Goal: Task Accomplishment & Management: Complete application form

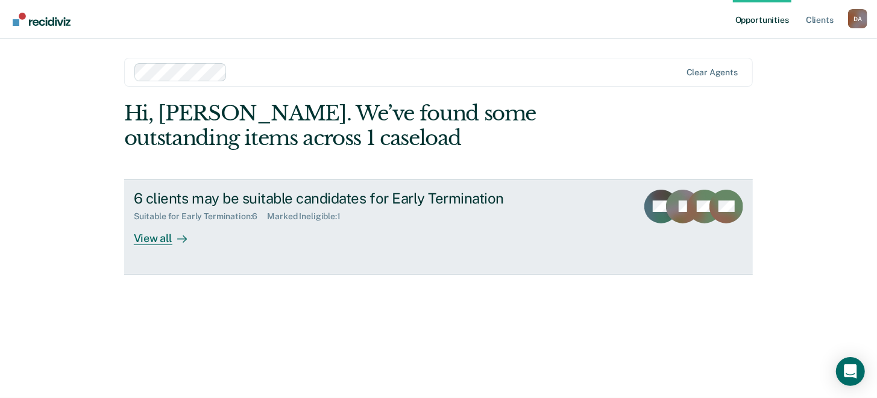
click at [160, 239] on div "View all" at bounding box center [168, 234] width 68 height 24
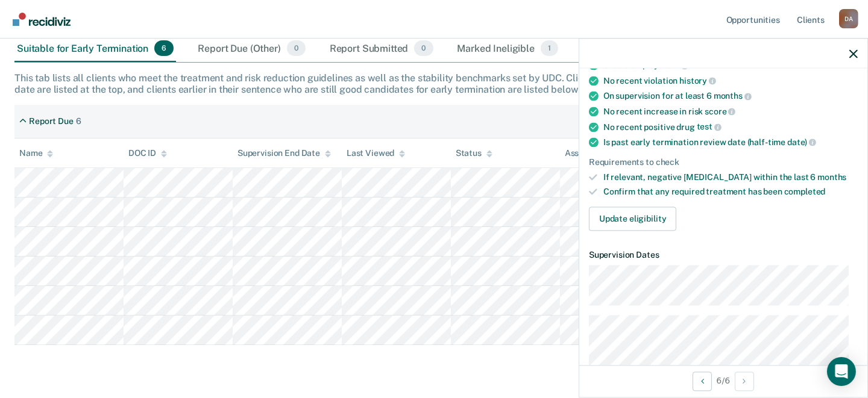
scroll to position [181, 0]
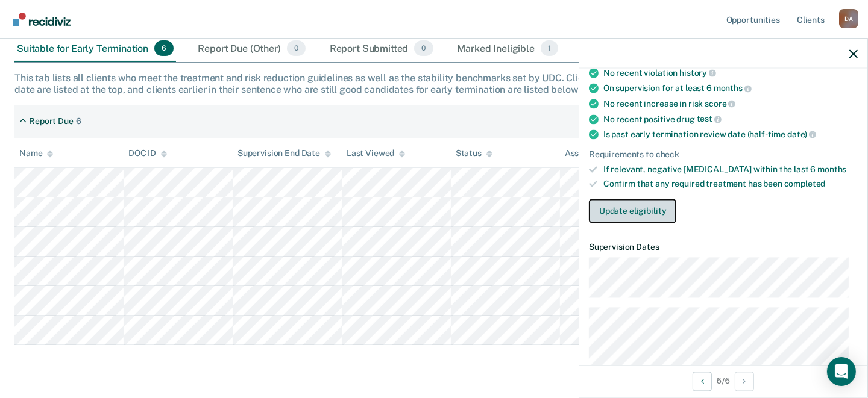
click at [635, 209] on button "Update eligibility" at bounding box center [632, 211] width 87 height 24
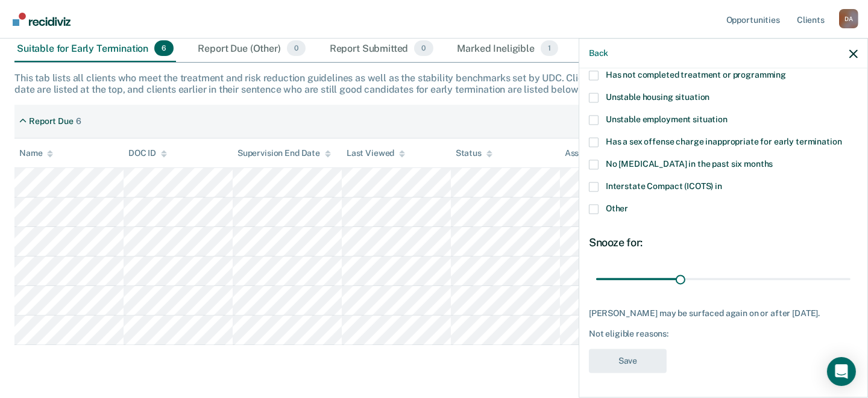
scroll to position [154, 0]
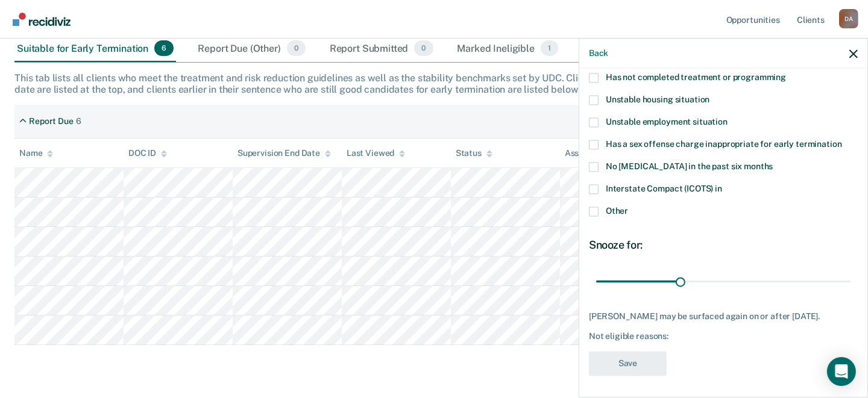
click at [593, 209] on span at bounding box center [594, 212] width 10 height 10
click at [628, 207] on input "Other" at bounding box center [628, 207] width 0 height 0
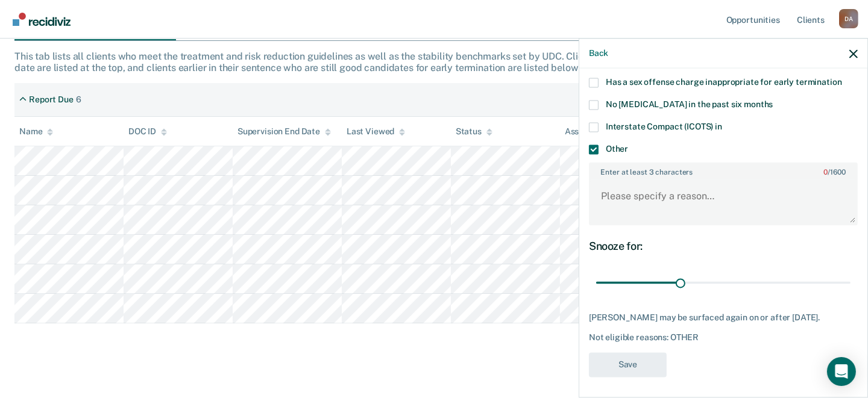
scroll to position [213, 0]
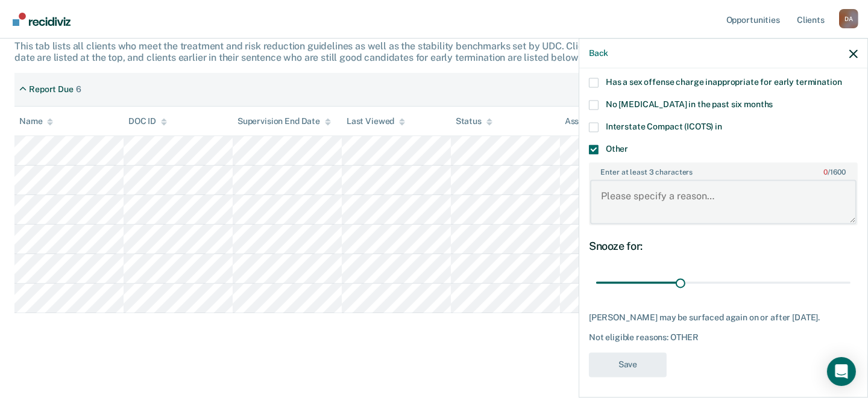
click at [672, 189] on textarea "Enter at least 3 characters 0 / 1600" at bounding box center [723, 202] width 266 height 45
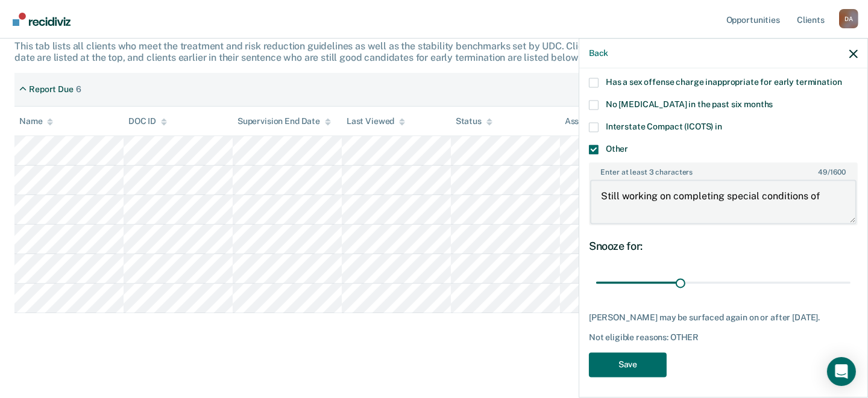
click at [820, 191] on textarea "Still working on completing special conditions of" at bounding box center [723, 202] width 266 height 45
type textarea "Still working on completing special conditions of drug court"
click at [632, 362] on button "Save" at bounding box center [628, 365] width 78 height 25
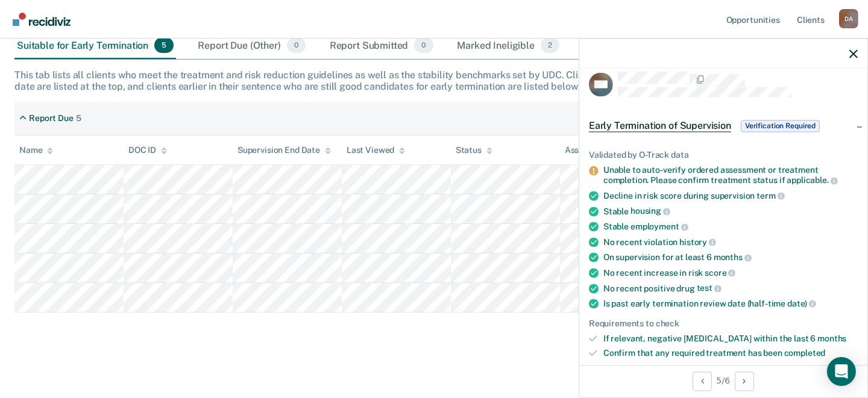
scroll to position [0, 0]
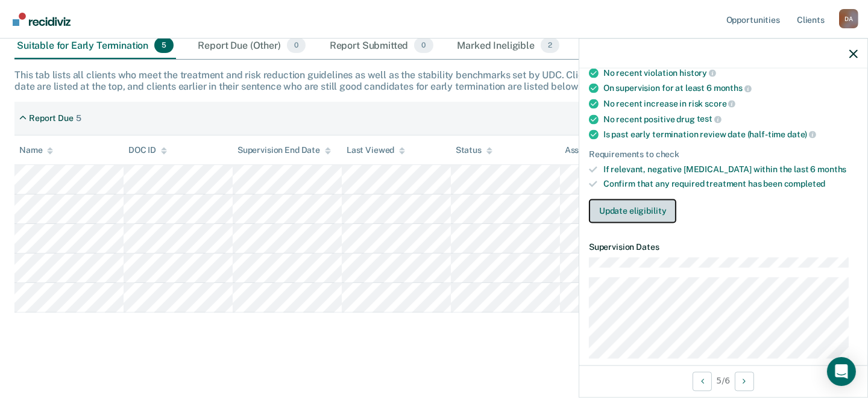
click at [635, 204] on button "Update eligibility" at bounding box center [632, 211] width 87 height 24
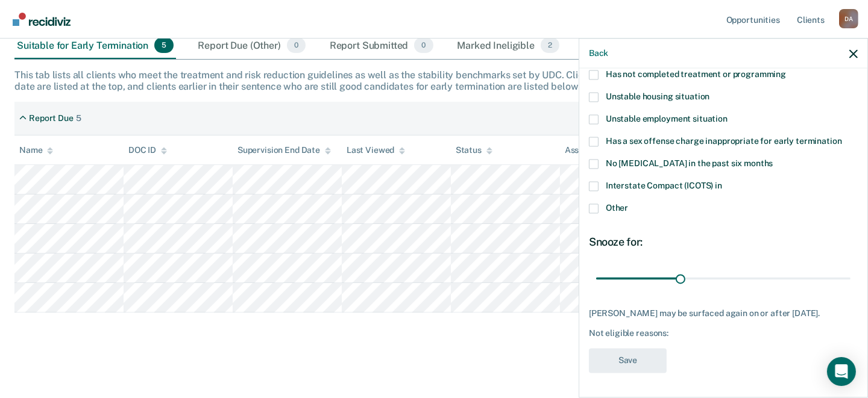
scroll to position [165, 0]
click at [593, 137] on span at bounding box center [594, 142] width 10 height 10
click at [842, 137] on input "Has a sex offense charge inappropriate for early termination" at bounding box center [842, 137] width 0 height 0
click at [594, 137] on span at bounding box center [594, 142] width 10 height 10
click at [842, 137] on input "Has a sex offense charge inappropriate for early termination" at bounding box center [842, 137] width 0 height 0
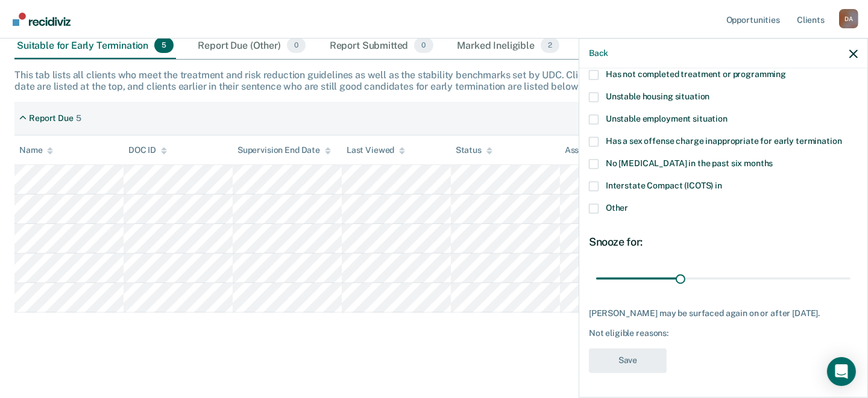
click at [594, 204] on span at bounding box center [594, 209] width 10 height 10
click at [628, 204] on input "Other" at bounding box center [628, 204] width 0 height 0
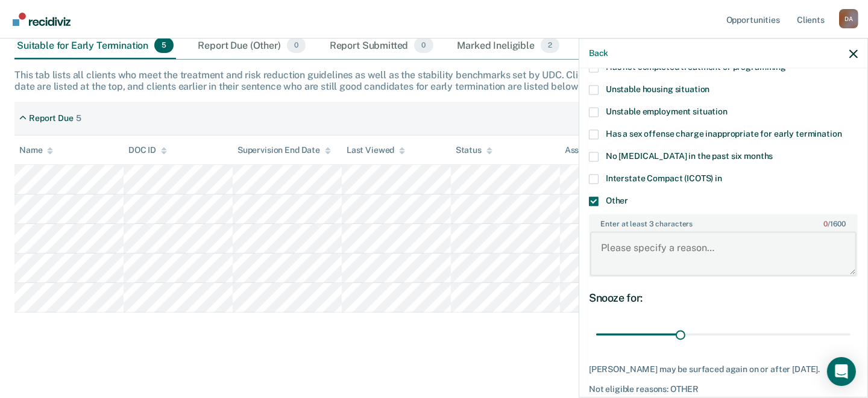
click at [642, 232] on textarea "Enter at least 3 characters 0 / 1600" at bounding box center [723, 253] width 266 height 45
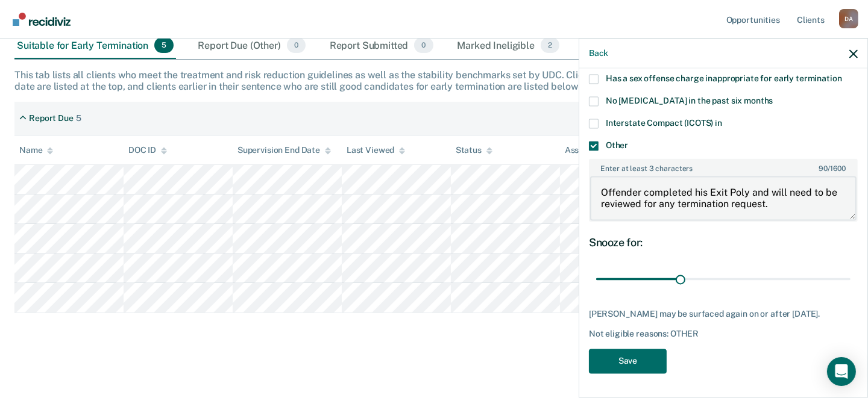
scroll to position [227, 0]
type textarea "Offender completed his Exit Poly and will need to be reviewed for any terminati…"
click at [625, 359] on button "Save" at bounding box center [628, 361] width 78 height 25
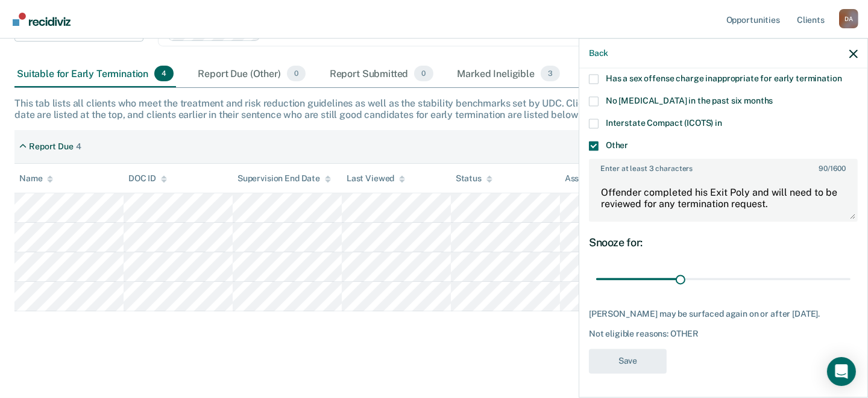
scroll to position [154, 0]
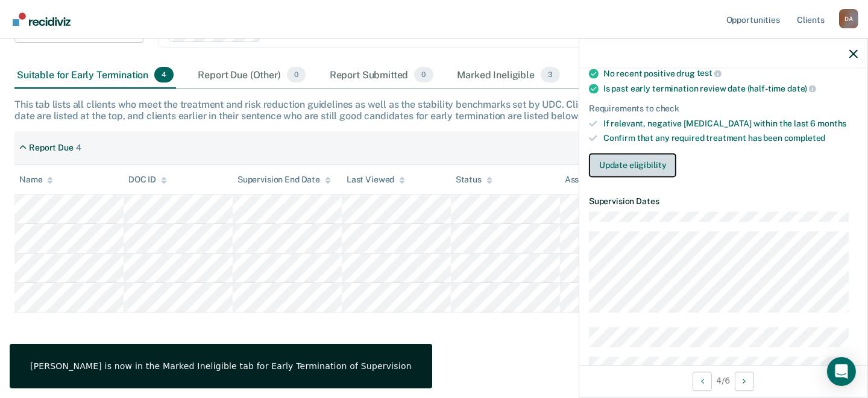
click at [626, 162] on button "Update eligibility" at bounding box center [632, 166] width 87 height 24
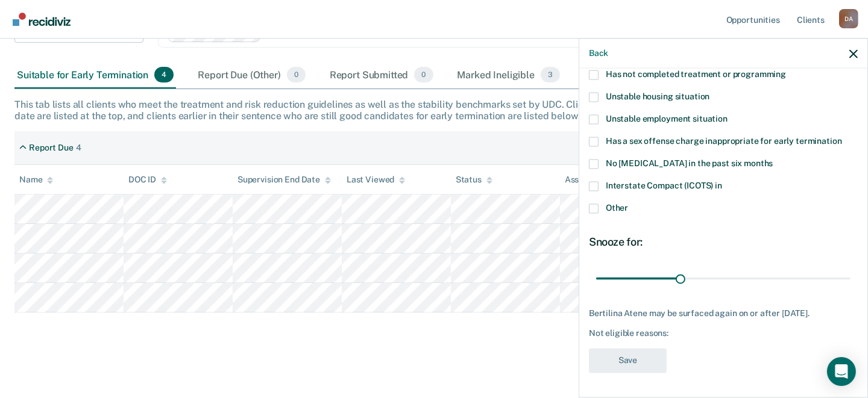
click at [595, 204] on span at bounding box center [594, 209] width 10 height 10
click at [628, 204] on input "Other" at bounding box center [628, 204] width 0 height 0
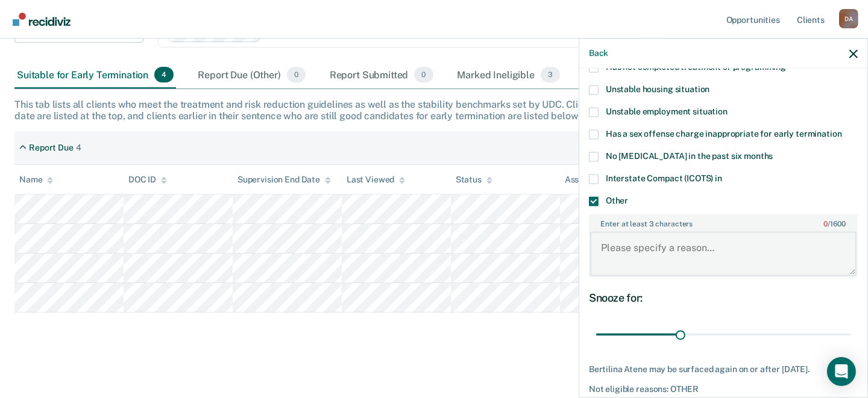
click at [611, 236] on textarea "Enter at least 3 characters 0 / 1600" at bounding box center [723, 253] width 266 height 45
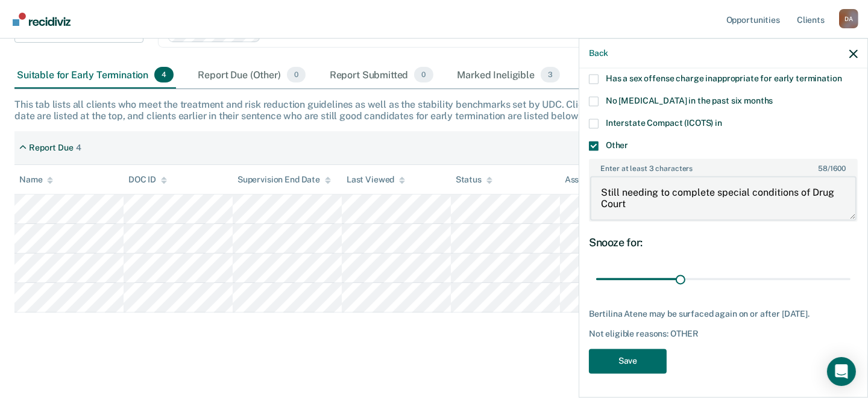
scroll to position [227, 0]
type textarea "Still needing to complete special conditions of Drug Court"
click at [633, 355] on button "Save" at bounding box center [628, 361] width 78 height 25
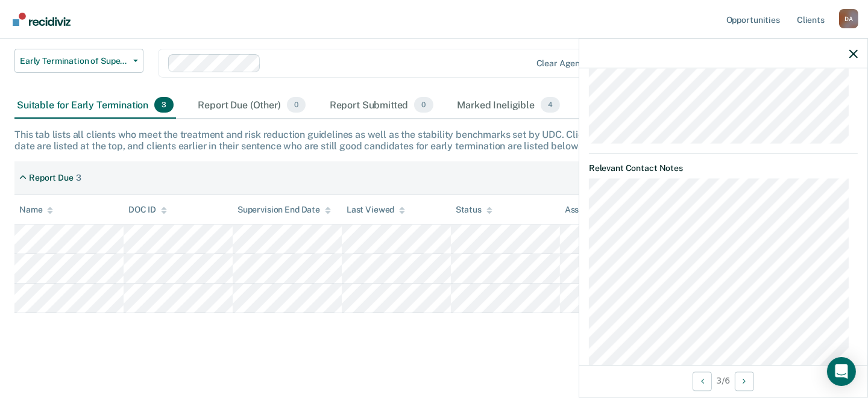
scroll to position [542, 0]
click at [523, 353] on main "Early Termination of Supervision The [US_STATE] Sentencing Commission’s 2025 Ad…" at bounding box center [434, 168] width 868 height 457
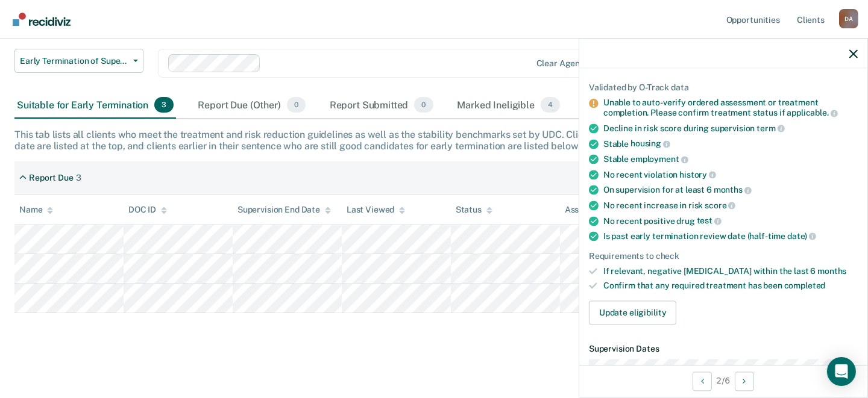
scroll to position [77, 0]
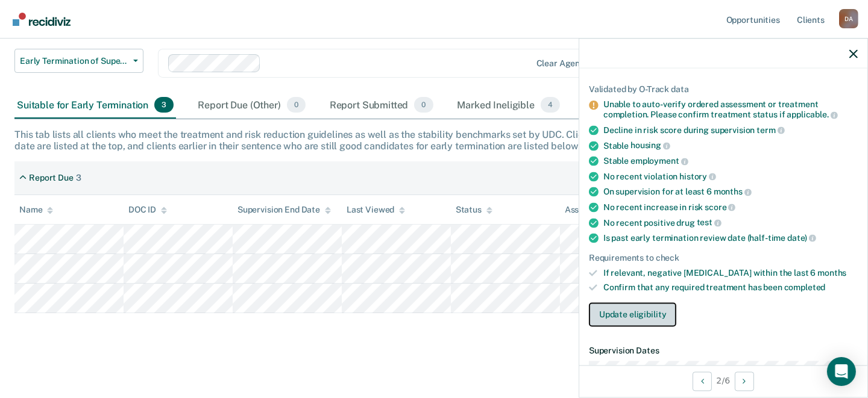
click at [640, 304] on button "Update eligibility" at bounding box center [632, 315] width 87 height 24
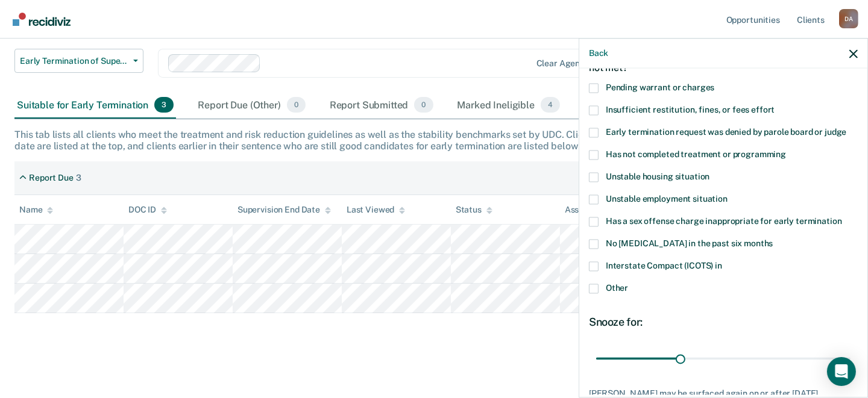
click at [594, 221] on span at bounding box center [594, 223] width 10 height 10
click at [842, 218] on input "Has a sex offense charge inappropriate for early termination" at bounding box center [842, 218] width 0 height 0
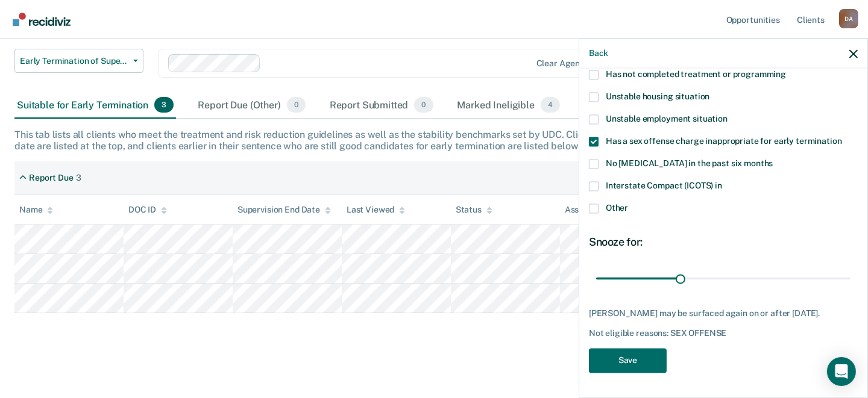
scroll to position [165, 0]
click at [645, 366] on button "Save" at bounding box center [628, 361] width 78 height 25
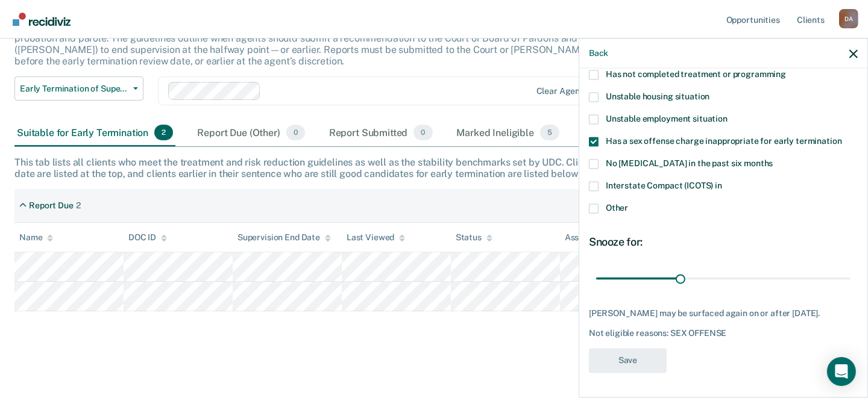
scroll to position [95, 0]
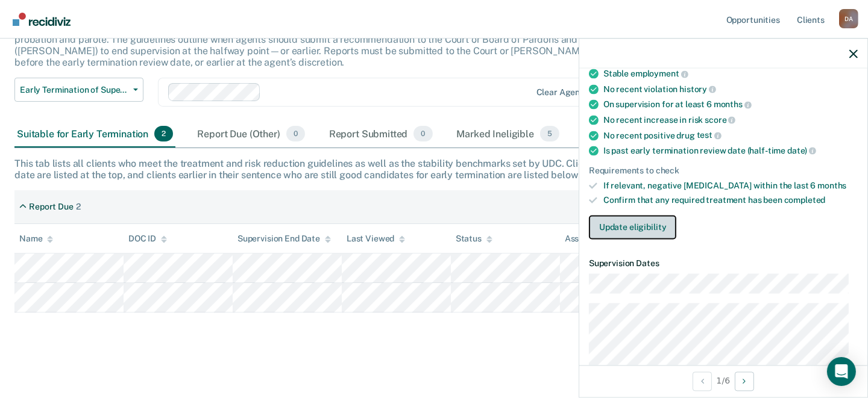
click at [624, 225] on button "Update eligibility" at bounding box center [632, 228] width 87 height 24
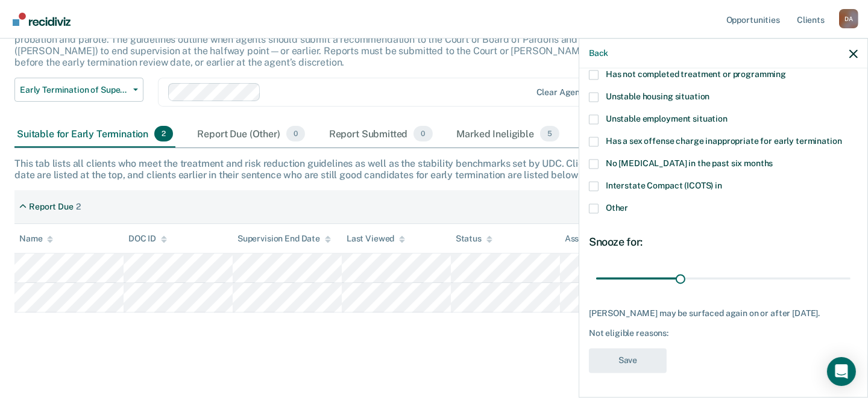
click at [596, 204] on span at bounding box center [594, 209] width 10 height 10
click at [628, 204] on input "Other" at bounding box center [628, 204] width 0 height 0
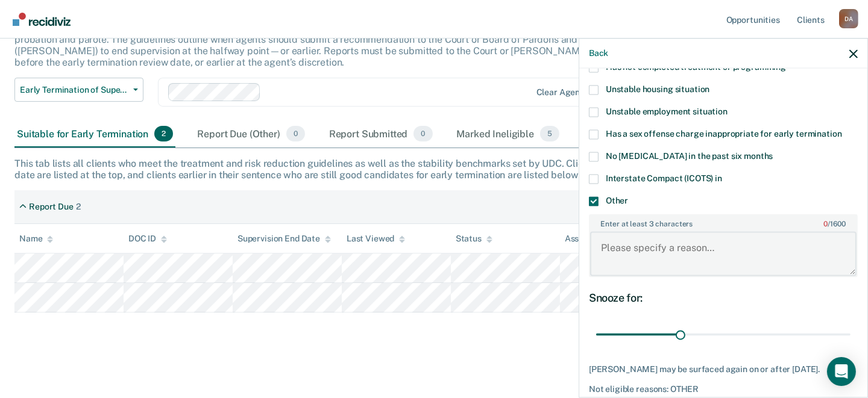
click at [610, 243] on textarea "Enter at least 3 characters 0 / 1600" at bounding box center [723, 253] width 266 height 45
click at [668, 245] on textarea "Still needing tocomplete special conditions of drug court" at bounding box center [723, 253] width 266 height 45
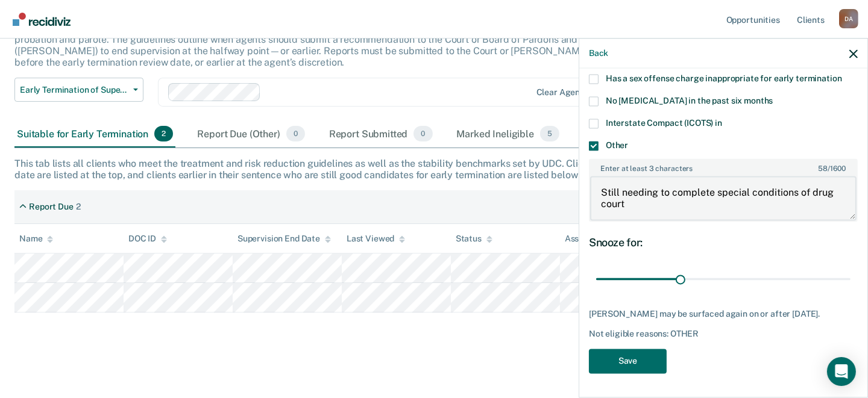
scroll to position [227, 0]
type textarea "Still needing to complete special conditions of drug court"
click at [624, 357] on button "Save" at bounding box center [628, 361] width 78 height 25
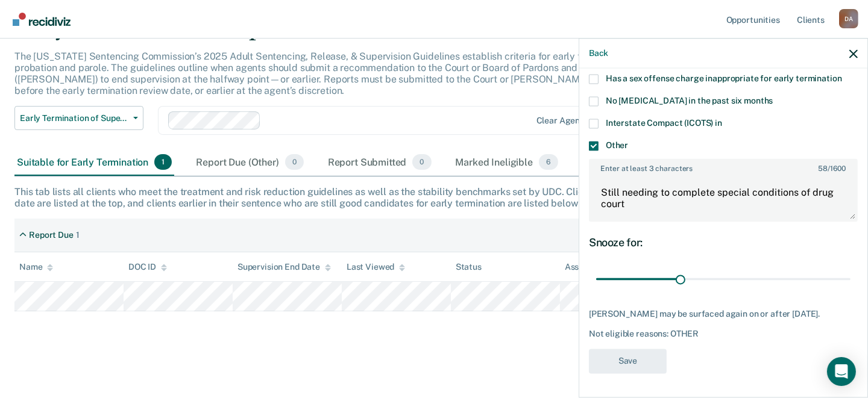
scroll to position [66, 0]
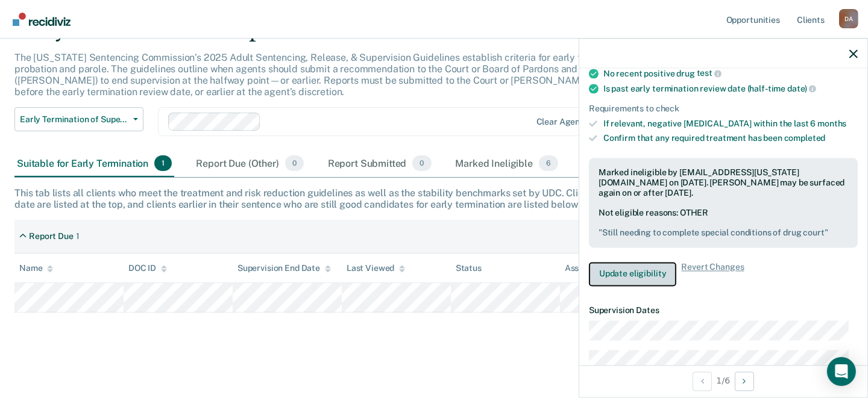
click at [629, 269] on button "Update eligibility" at bounding box center [632, 274] width 87 height 24
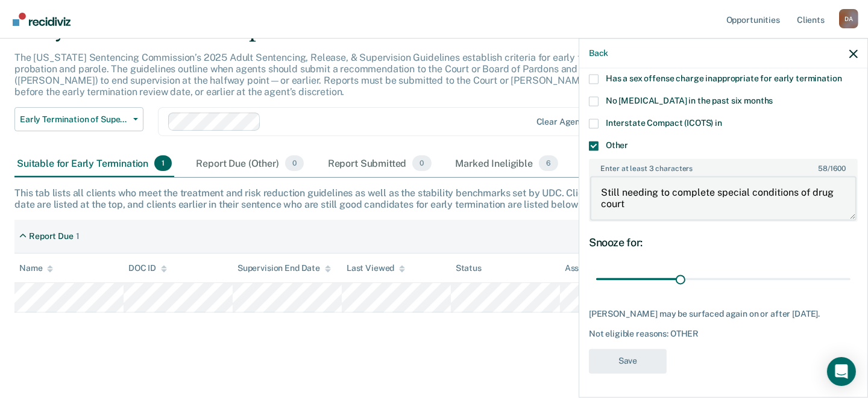
drag, startPoint x: 598, startPoint y: 184, endPoint x: 645, endPoint y: 202, distance: 49.8
click at [645, 202] on textarea "Still needing to complete special conditions of drug court" at bounding box center [723, 198] width 266 height 45
type textarea "Needing to provide proof of financial obligations to initiate a termination"
click at [616, 357] on button "Save" at bounding box center [628, 361] width 78 height 25
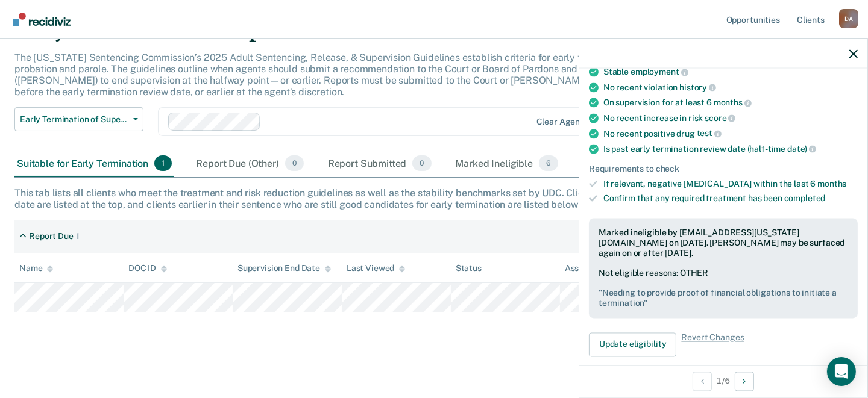
scroll to position [227, 0]
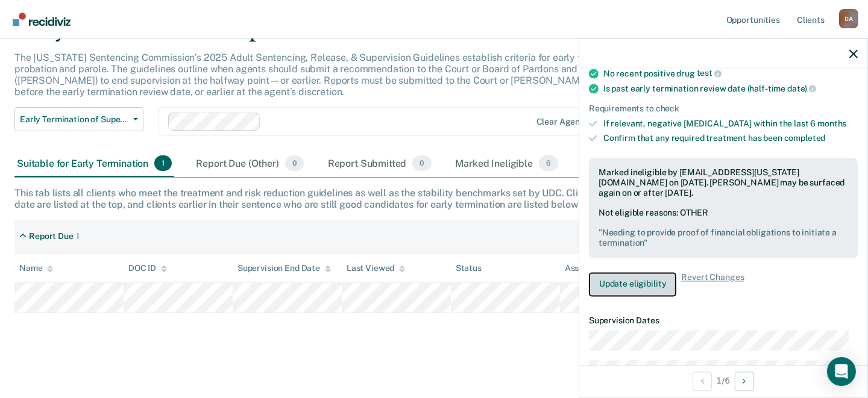
click at [633, 275] on button "Update eligibility" at bounding box center [632, 284] width 87 height 24
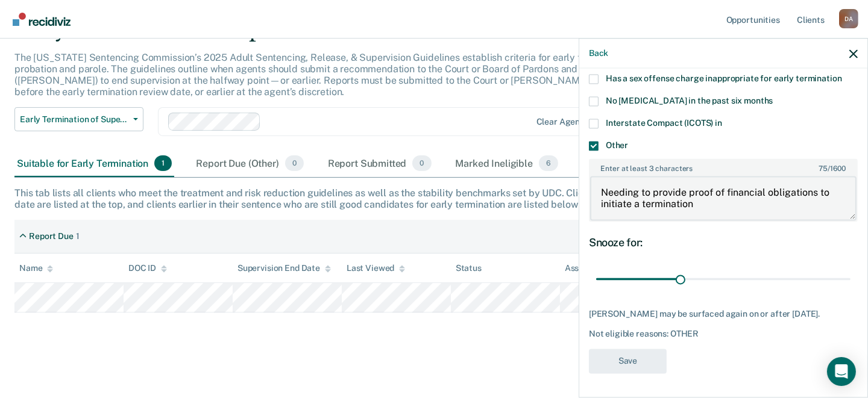
drag, startPoint x: 600, startPoint y: 181, endPoint x: 707, endPoint y: 190, distance: 107.1
click at [707, 190] on textarea "Needing to provide proof of financial obligations to initiate a termination" at bounding box center [723, 198] width 266 height 45
type textarea "still needing to complete drug court obligations"
click at [638, 357] on button "Save" at bounding box center [628, 361] width 78 height 25
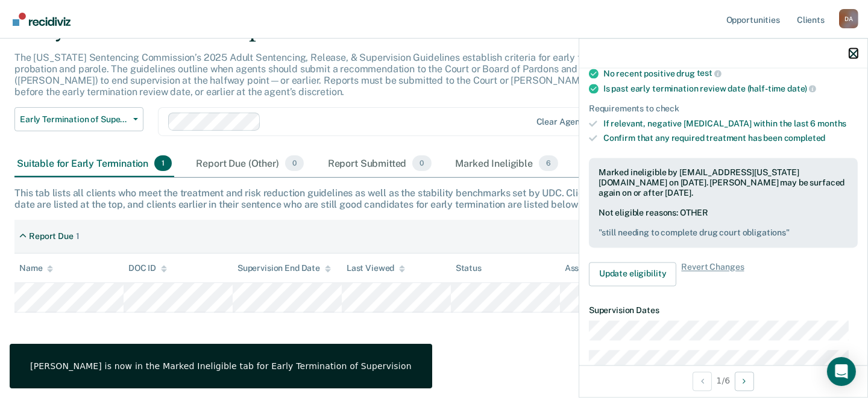
click at [853, 55] on icon "button" at bounding box center [853, 53] width 8 height 8
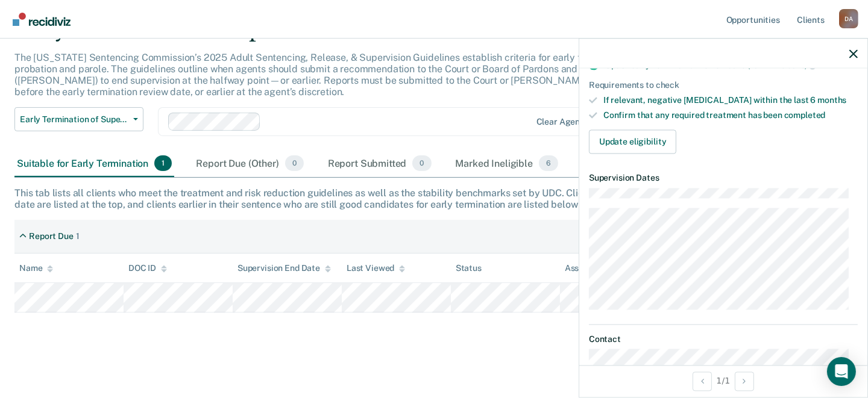
scroll to position [240, 0]
click at [629, 134] on button "Update eligibility" at bounding box center [632, 142] width 87 height 24
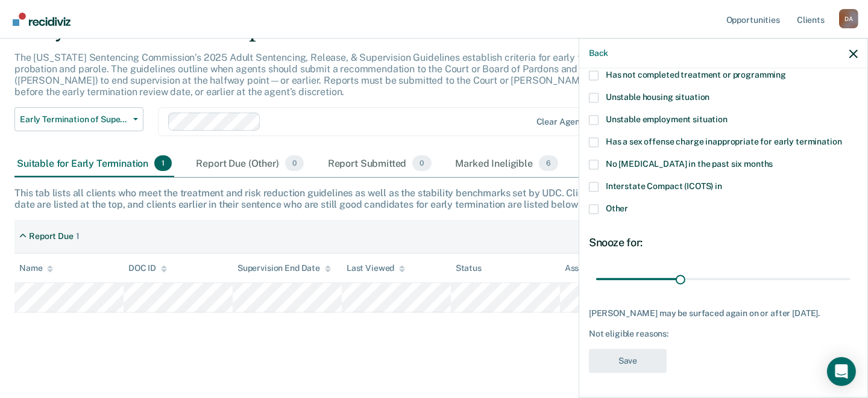
scroll to position [165, 0]
click at [596, 204] on span at bounding box center [594, 209] width 10 height 10
click at [628, 204] on input "Other" at bounding box center [628, 204] width 0 height 0
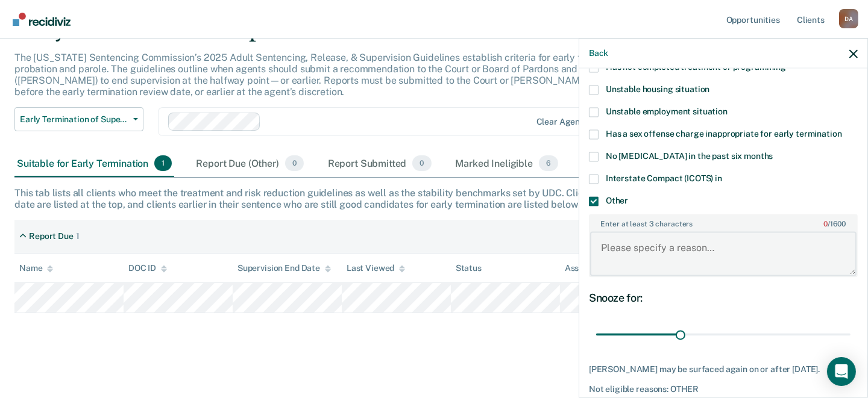
click at [606, 246] on textarea "Enter at least 3 characters 0 / 1600" at bounding box center [723, 253] width 266 height 45
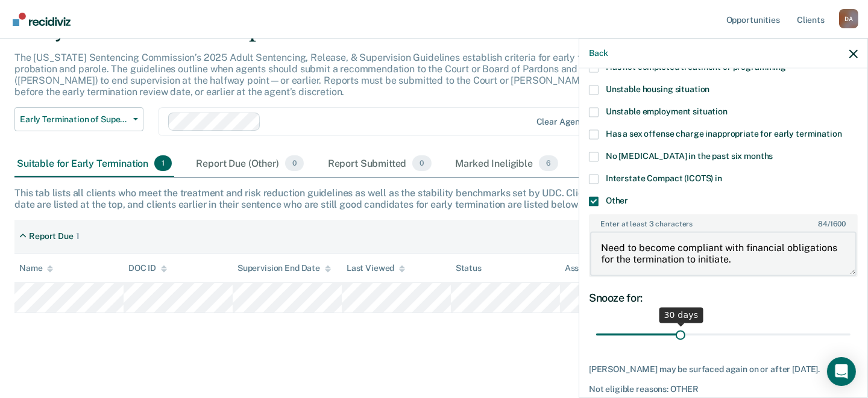
scroll to position [225, 0]
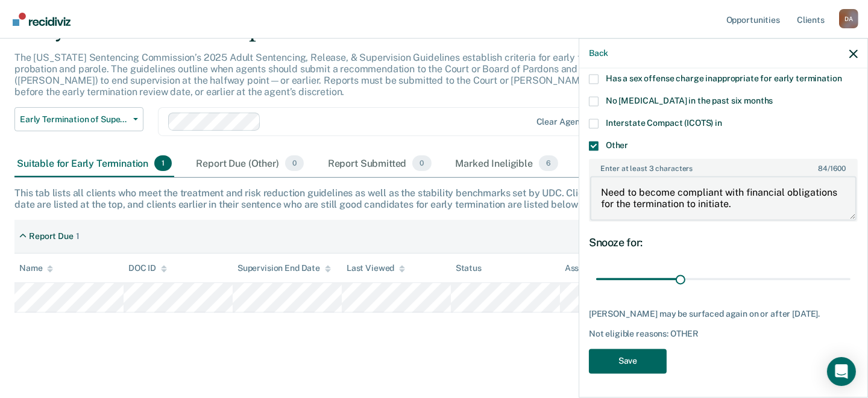
type textarea "Need to become compliant with financial obligations for the termination to init…"
click at [633, 356] on button "Save" at bounding box center [628, 361] width 78 height 25
